Goal: Use online tool/utility

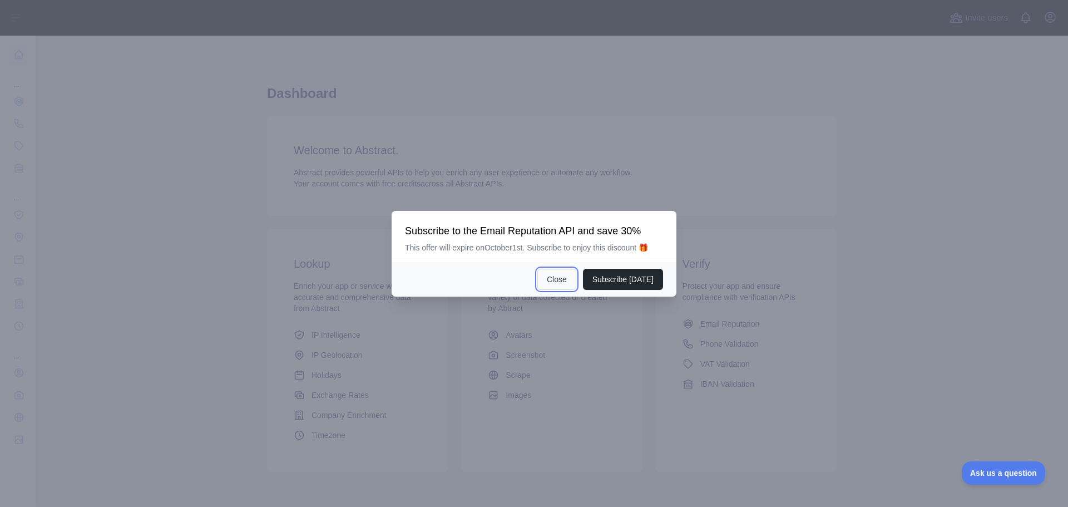
click at [551, 281] on button "Close" at bounding box center [556, 279] width 39 height 21
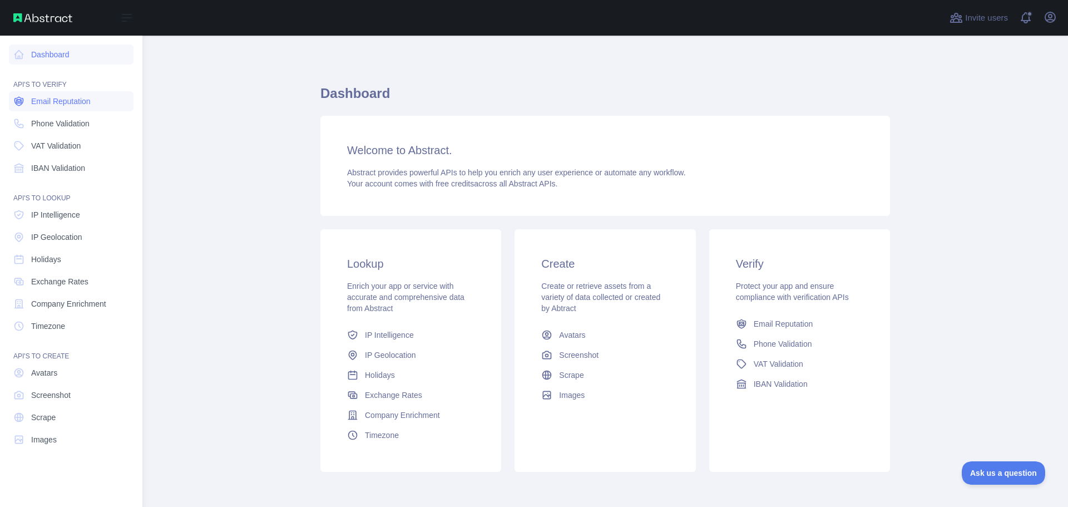
click at [73, 106] on span "Email Reputation" at bounding box center [61, 101] width 60 height 11
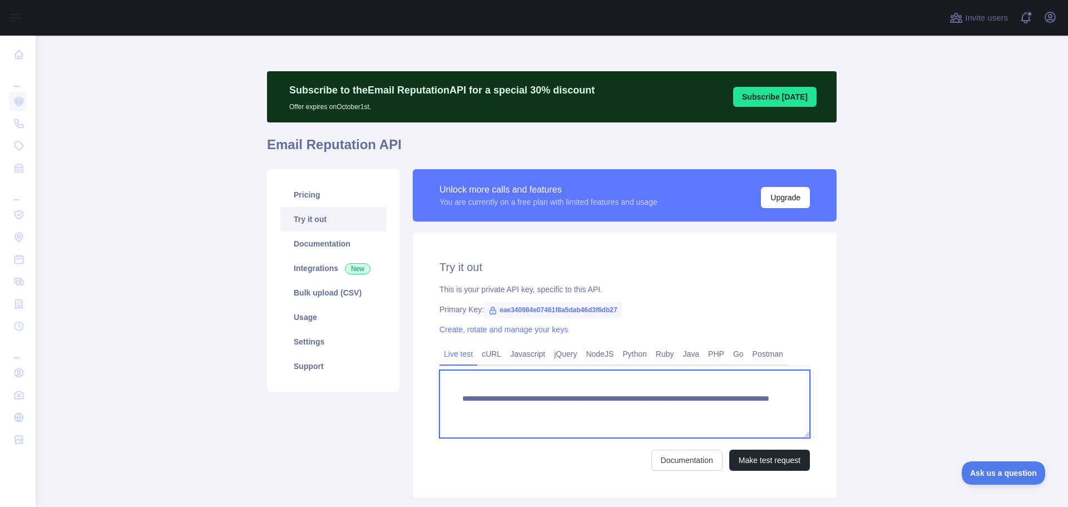
click at [684, 407] on textarea "**********" at bounding box center [625, 404] width 371 height 68
type textarea "**********"
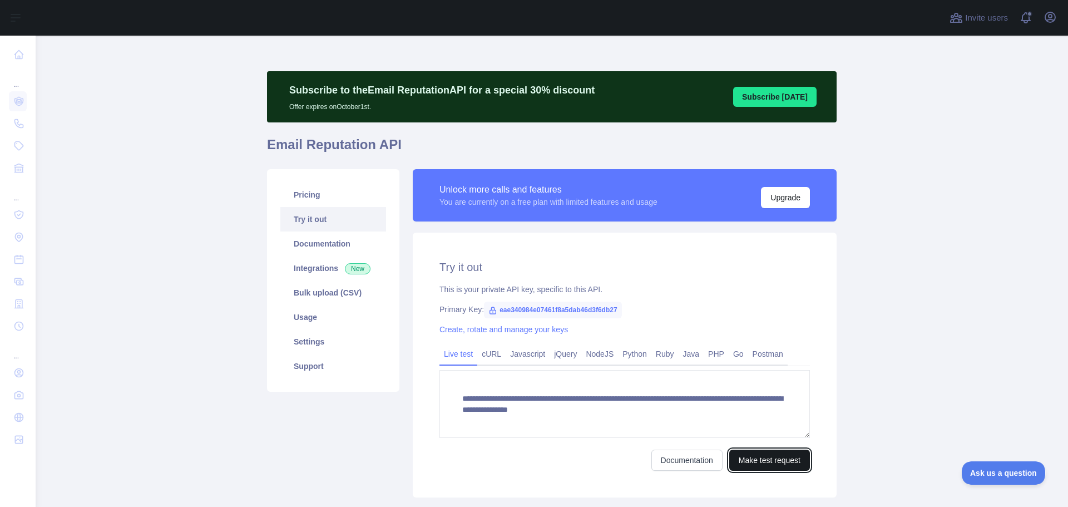
click at [758, 450] on button "Make test request" at bounding box center [769, 460] width 81 height 21
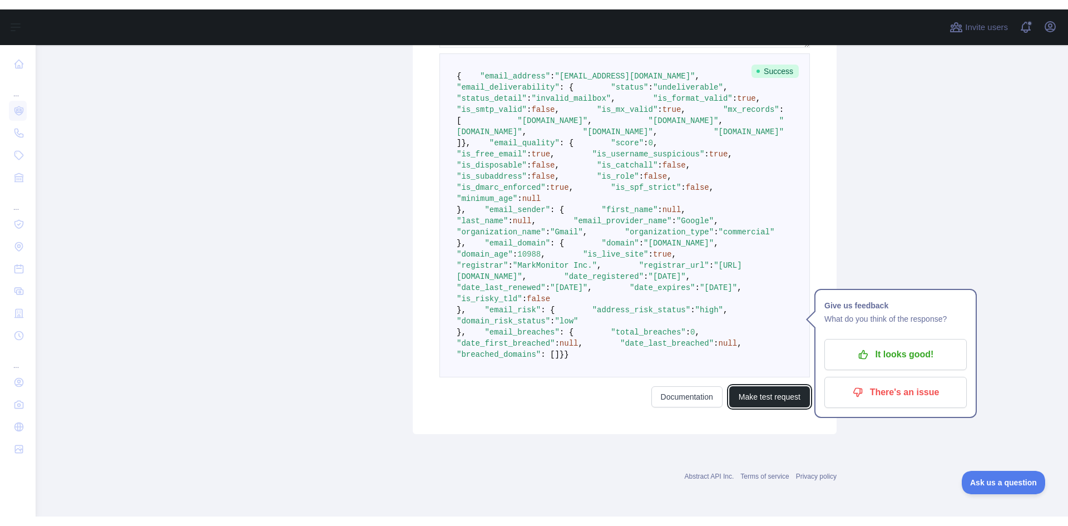
scroll to position [334, 0]
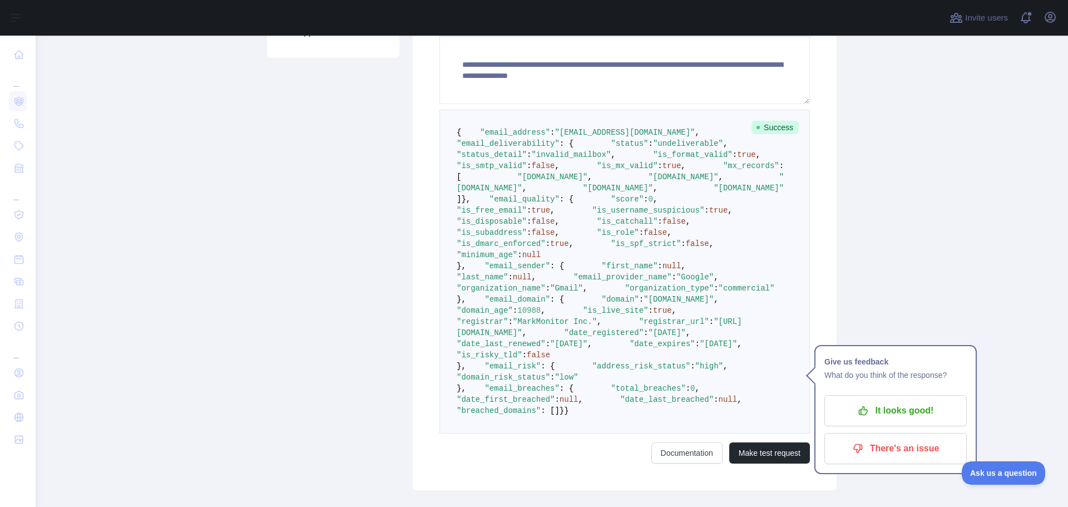
click at [679, 271] on pre "{ "email_address" : "[EMAIL_ADDRESS][DOMAIN_NAME]" , "email_deliverability" : {…" at bounding box center [625, 272] width 371 height 324
click at [523, 148] on span ""email_deliverability"" at bounding box center [508, 143] width 103 height 9
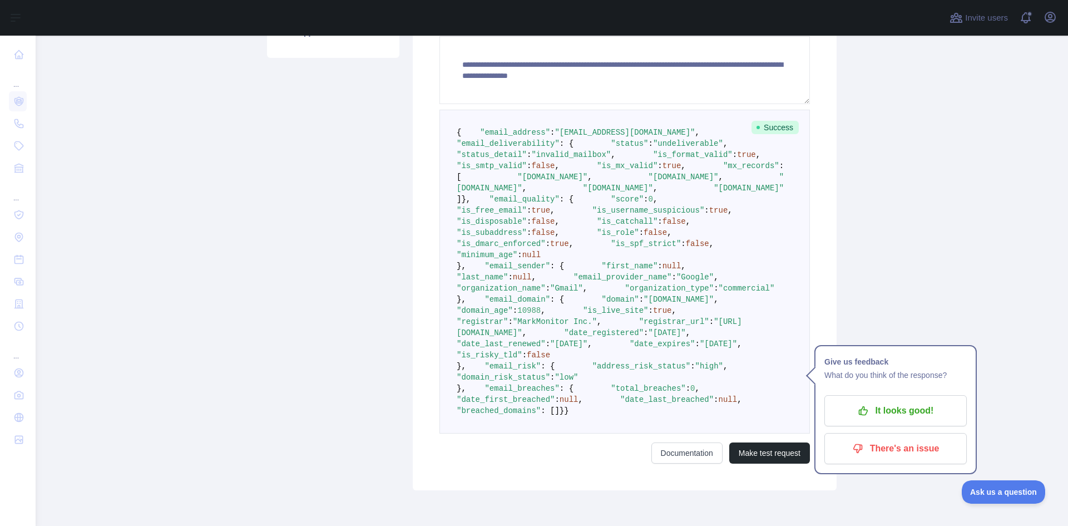
click at [678, 225] on pre "{ "email_address" : "[EMAIL_ADDRESS][DOMAIN_NAME]" , "email_deliverability" : {…" at bounding box center [625, 272] width 371 height 324
click at [516, 159] on span ""status_detail"" at bounding box center [492, 154] width 70 height 9
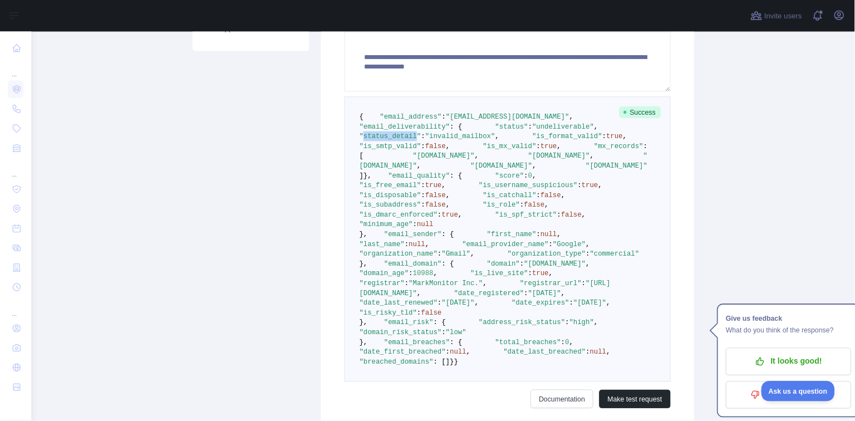
scroll to position [11, 0]
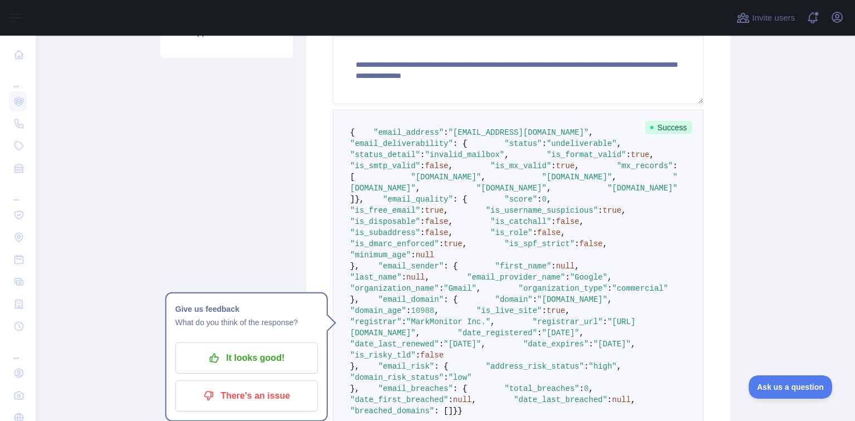
click at [546, 159] on span ""is_format_valid"" at bounding box center [586, 154] width 80 height 9
click at [420, 159] on span ""status_detail"" at bounding box center [385, 154] width 70 height 9
copy span "status_detail"
click at [487, 208] on pre "{ "email_address" : "[EMAIL_ADDRESS][DOMAIN_NAME]" , "email_deliverability" : {…" at bounding box center [518, 272] width 371 height 324
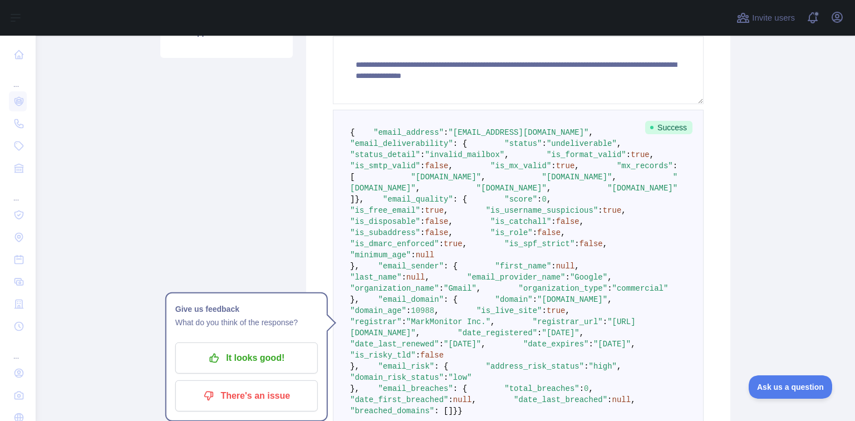
click at [504, 148] on span ""status"" at bounding box center [522, 143] width 37 height 9
click at [429, 180] on pre "{ "email_address" : "[EMAIL_ADDRESS][DOMAIN_NAME]" , "email_deliverability" : {…" at bounding box center [518, 272] width 371 height 324
click at [420, 159] on span ""status_detail"" at bounding box center [385, 154] width 70 height 9
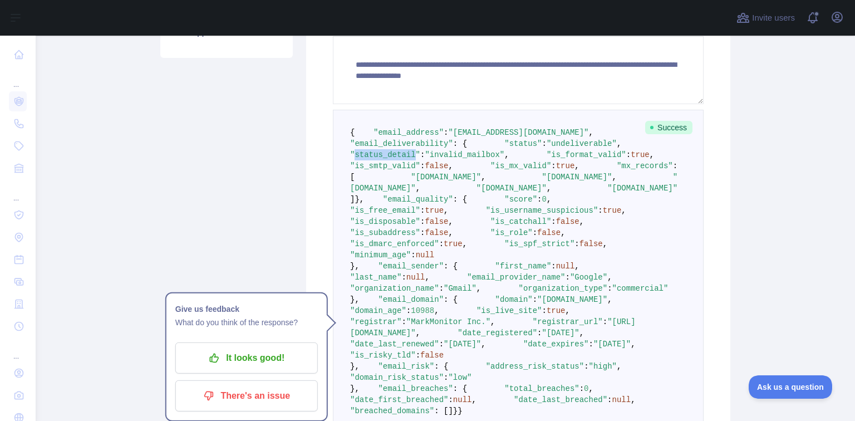
copy span "status_detail"
